Goal: Task Accomplishment & Management: Use online tool/utility

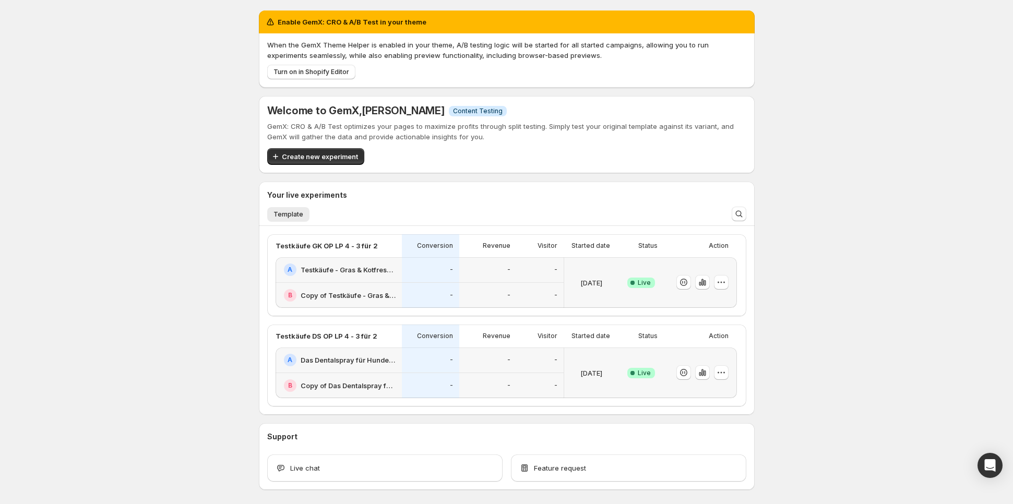
scroll to position [42, 0]
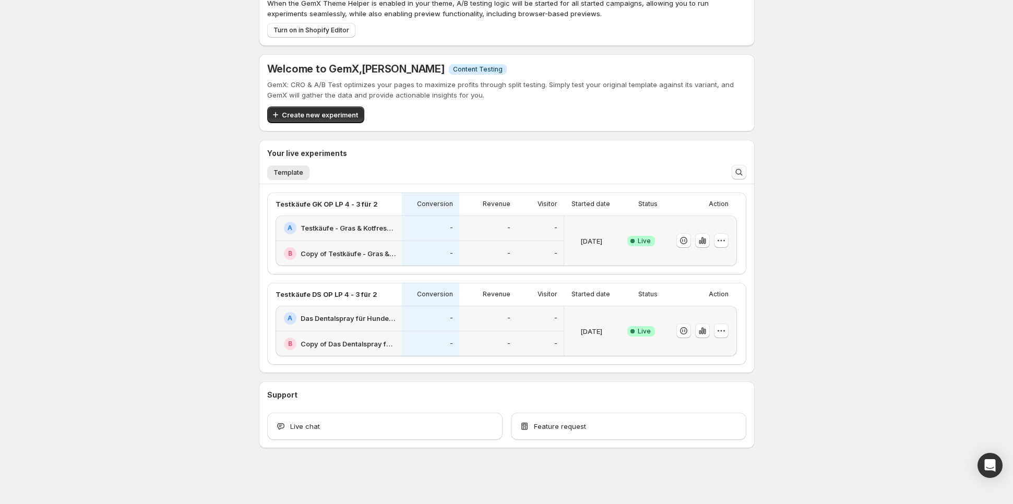
click at [734, 165] on button "Search and filter results" at bounding box center [739, 172] width 15 height 15
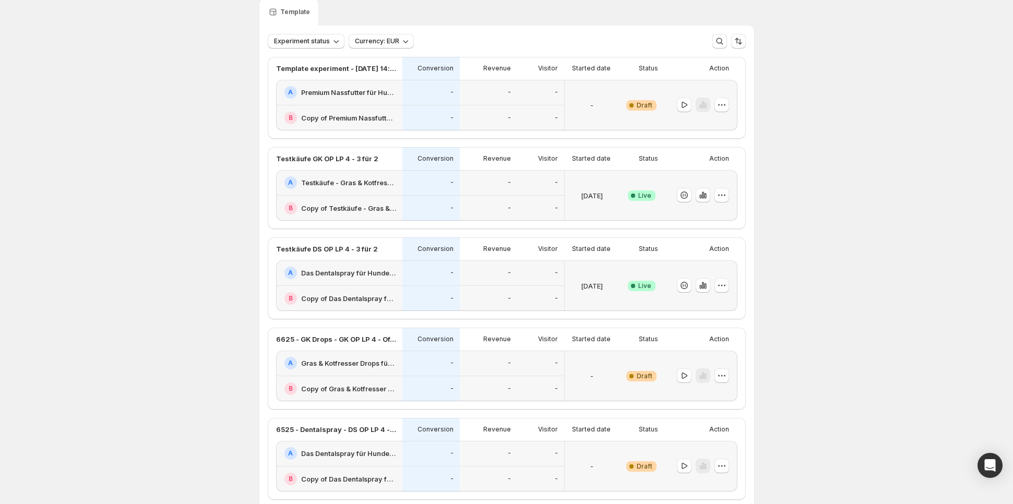
click at [403, 113] on div "-" at bounding box center [431, 118] width 57 height 26
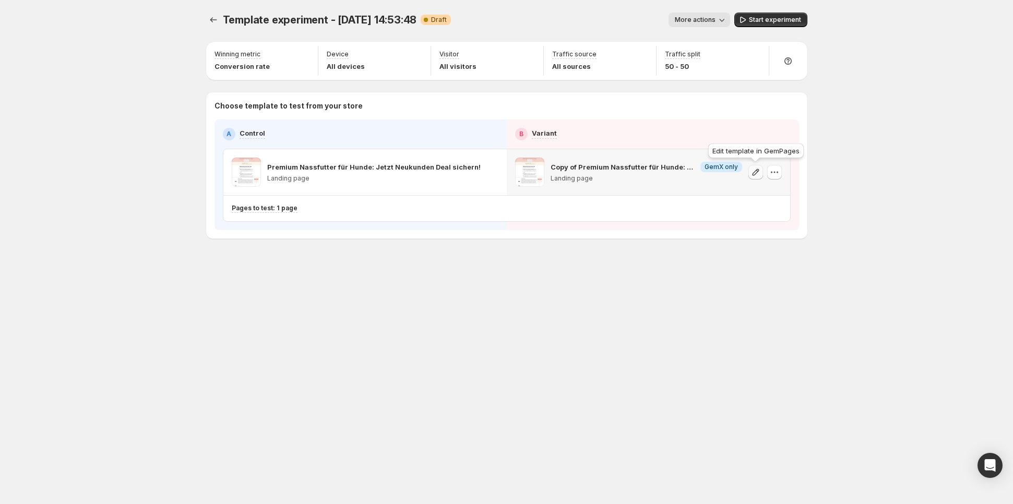
click at [756, 170] on icon "button" at bounding box center [755, 172] width 7 height 7
